Goal: Task Accomplishment & Management: Manage account settings

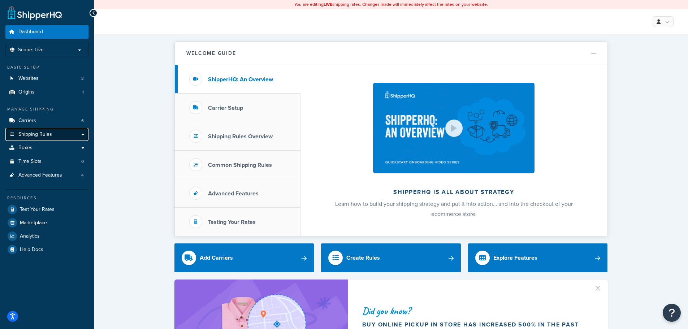
click at [33, 136] on span "Shipping Rules" at bounding box center [35, 134] width 34 height 6
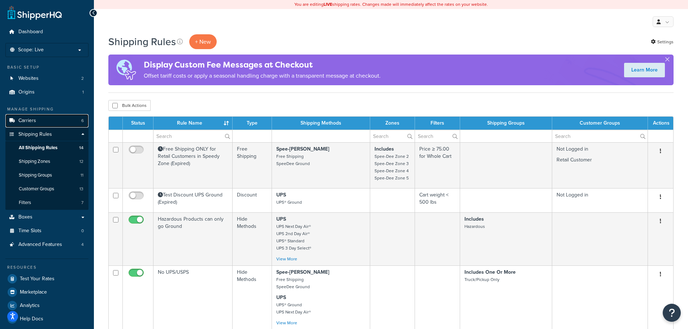
click at [31, 118] on span "Carriers" at bounding box center [27, 121] width 18 height 6
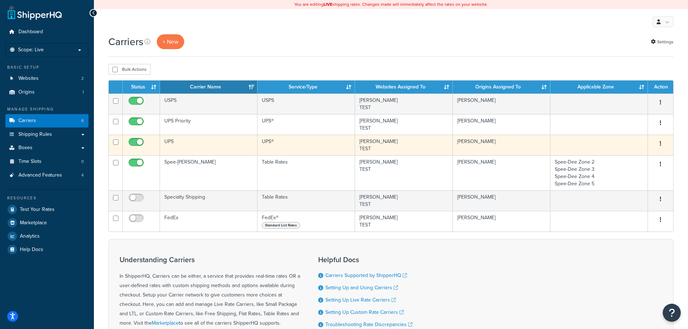
click at [188, 144] on td "UPS" at bounding box center [208, 145] width 97 height 21
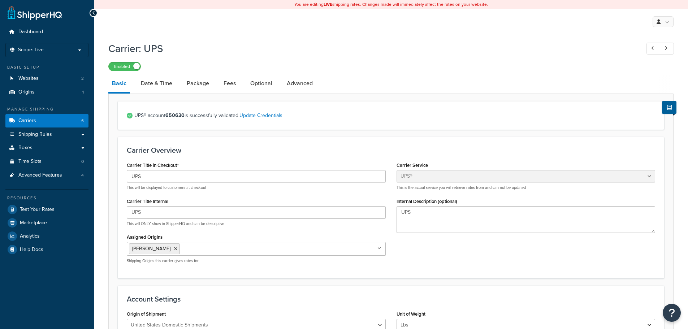
select select "ups"
select select "01"
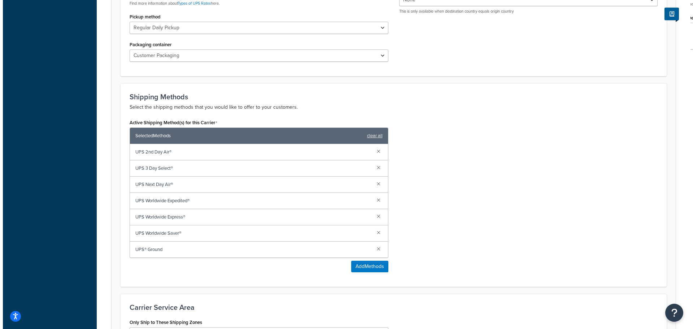
scroll to position [361, 0]
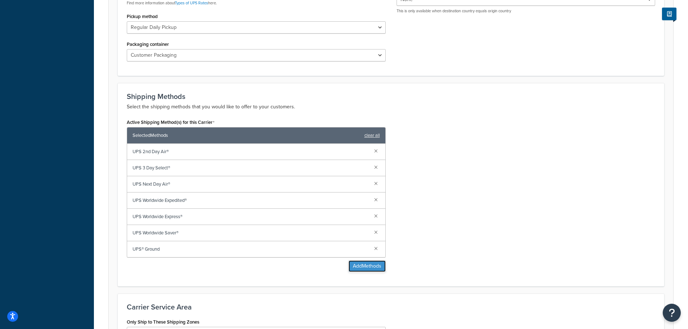
click at [368, 267] on button "Add Methods" at bounding box center [366, 266] width 37 height 12
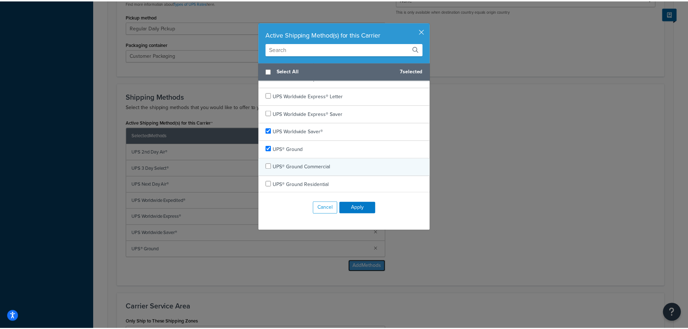
scroll to position [418, 0]
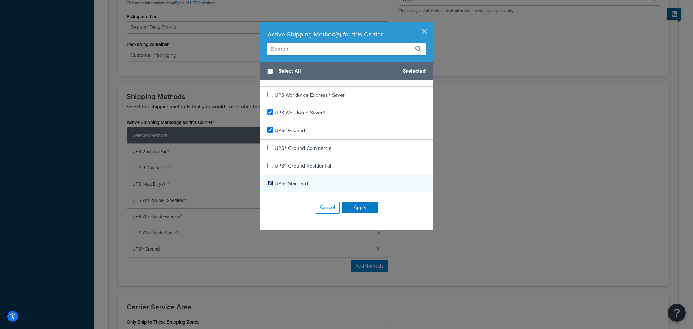
click at [267, 182] on input "checkbox" at bounding box center [269, 182] width 5 height 5
checkbox input "true"
click at [350, 207] on button "Apply" at bounding box center [360, 208] width 36 height 12
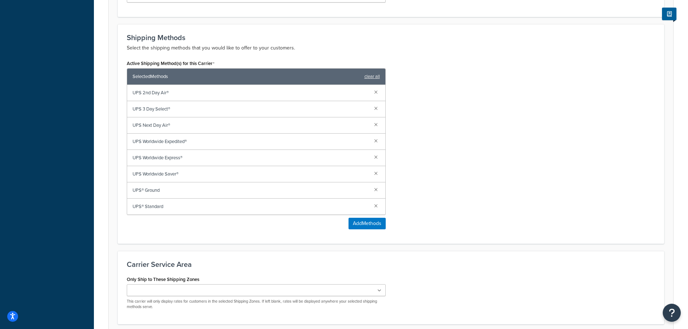
scroll to position [481, 0]
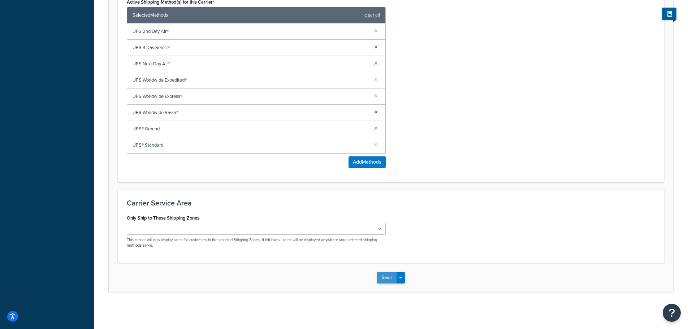
click at [391, 279] on button "Save" at bounding box center [386, 278] width 19 height 12
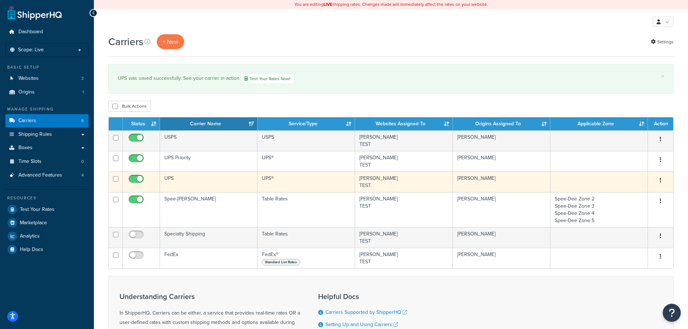
click at [205, 176] on td "UPS" at bounding box center [208, 181] width 97 height 21
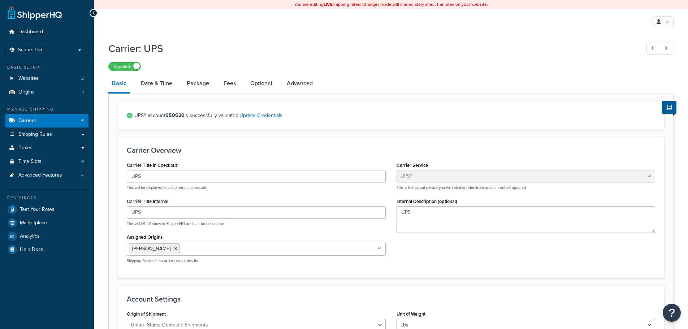
select select "ups"
select select "01"
click at [257, 82] on link "Optional" at bounding box center [261, 83] width 29 height 17
select select "residential"
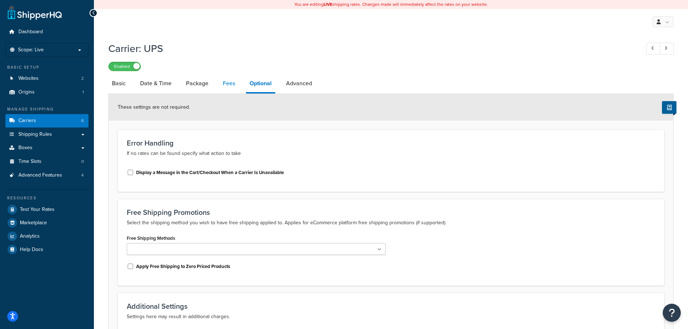
click at [230, 81] on link "Fees" at bounding box center [228, 83] width 19 height 17
select select "package"
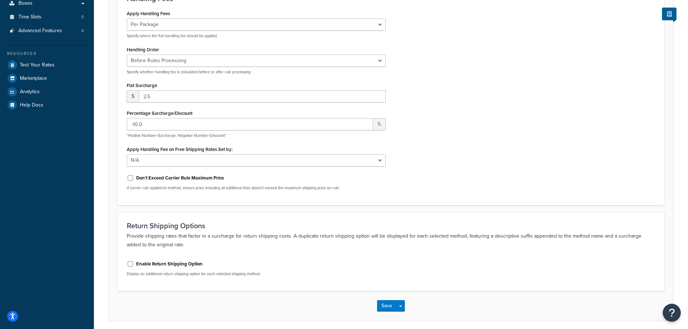
scroll to position [72, 0]
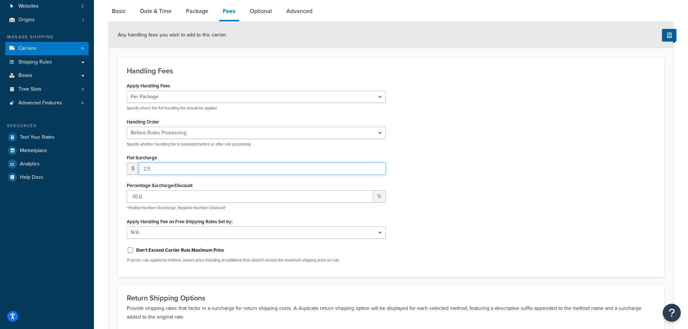
drag, startPoint x: 164, startPoint y: 169, endPoint x: 144, endPoint y: 169, distance: 20.6
click at [144, 169] on input "2.5" at bounding box center [262, 168] width 247 height 12
type input "3"
click at [521, 100] on div "Apply Handling Fees Per Order Per Item Per Package Specify where the flat handl…" at bounding box center [390, 174] width 539 height 188
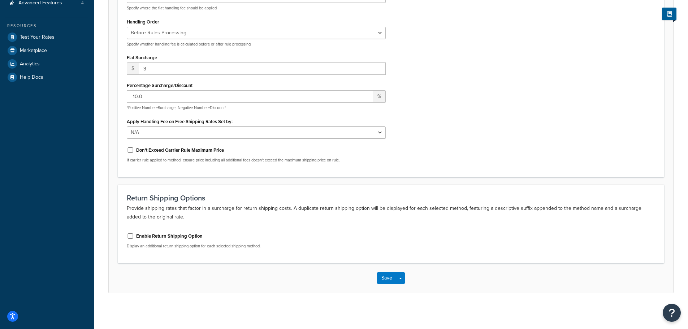
scroll to position [173, 0]
click at [386, 278] on button "Save" at bounding box center [386, 278] width 19 height 12
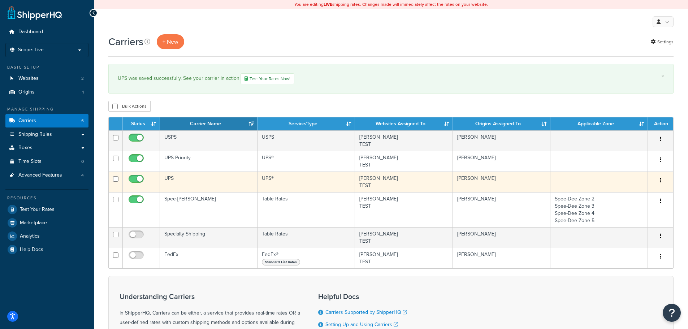
click at [209, 178] on td "UPS" at bounding box center [208, 181] width 97 height 21
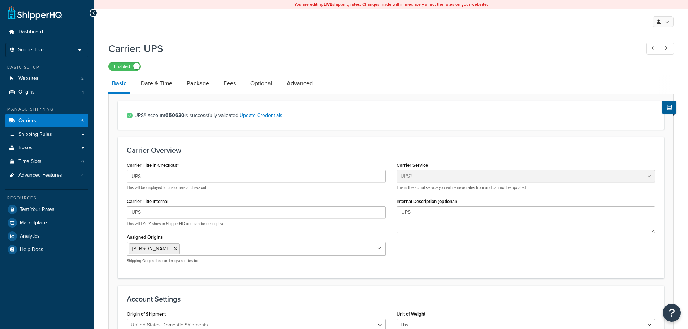
select select "ups"
select select "01"
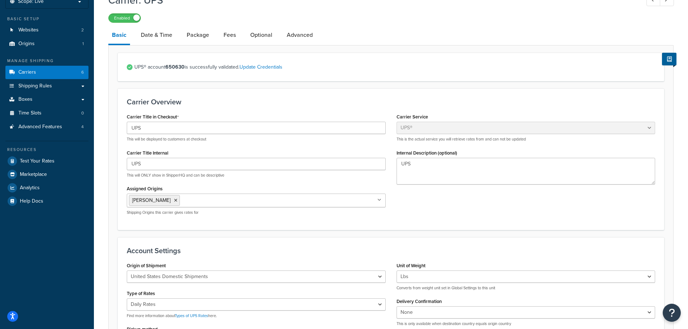
scroll to position [144, 0]
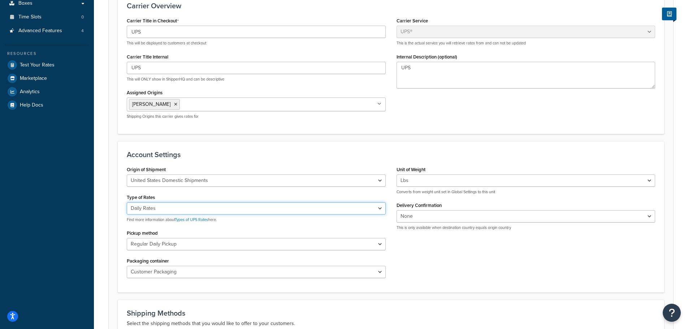
click at [239, 210] on select "Negotiated Rates (Rates Associated with Shipper Number) Daily Rates Retail Rate…" at bounding box center [256, 208] width 259 height 12
click at [347, 141] on div "Account Settings Origin of Shipment [GEOGRAPHIC_DATA] Domestic Shipments Shipme…" at bounding box center [391, 216] width 546 height 151
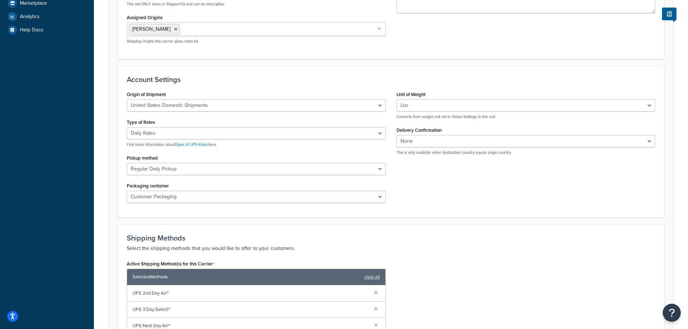
scroll to position [36, 0]
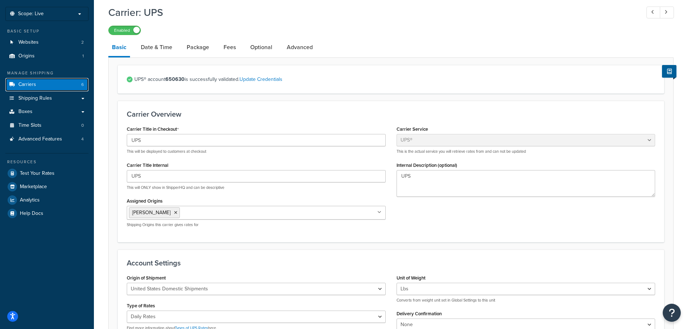
click at [29, 86] on span "Carriers" at bounding box center [27, 85] width 18 height 6
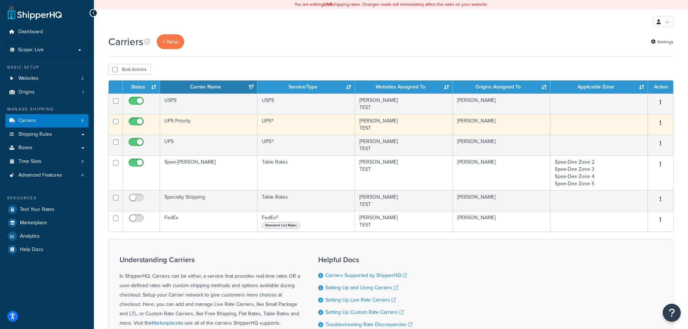
click at [189, 118] on td "UPS Priority" at bounding box center [208, 124] width 97 height 21
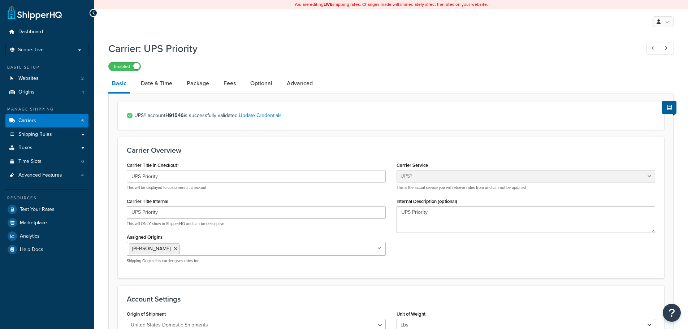
select select "ups"
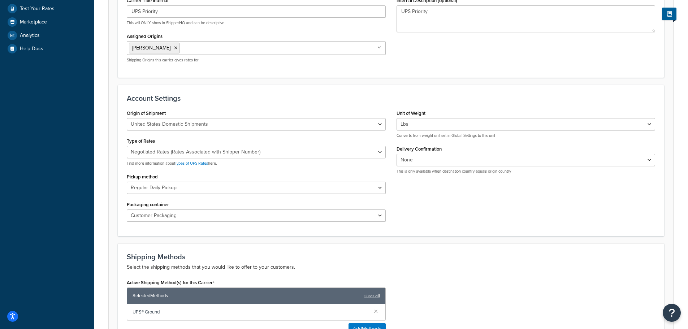
scroll to position [217, 0]
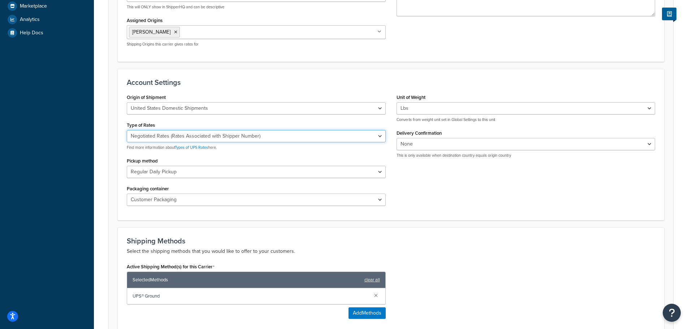
click at [282, 137] on select "Negotiated Rates (Rates Associated with Shipper Number) Daily Rates Retail Rate…" at bounding box center [256, 136] width 259 height 12
click at [340, 81] on h3 "Account Settings" at bounding box center [391, 82] width 528 height 8
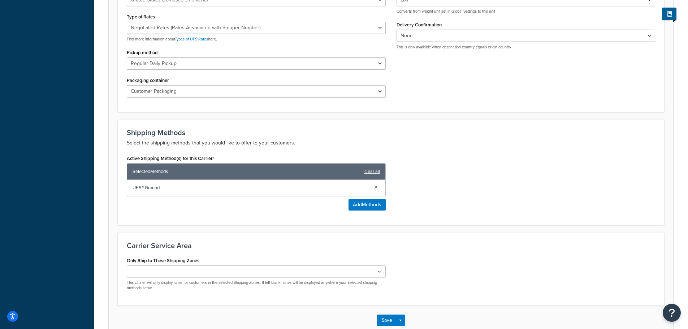
scroll to position [0, 0]
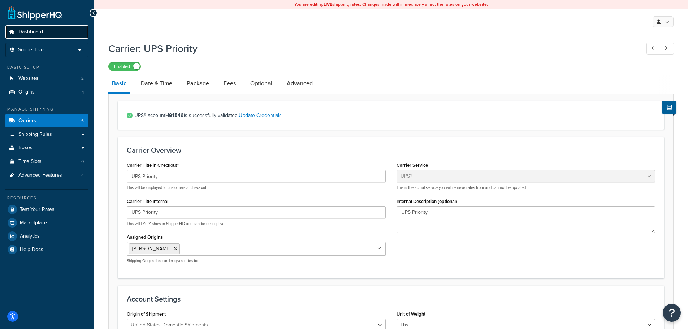
click at [27, 34] on span "Dashboard" at bounding box center [30, 32] width 25 height 6
